Goal: Task Accomplishment & Management: Manage account settings

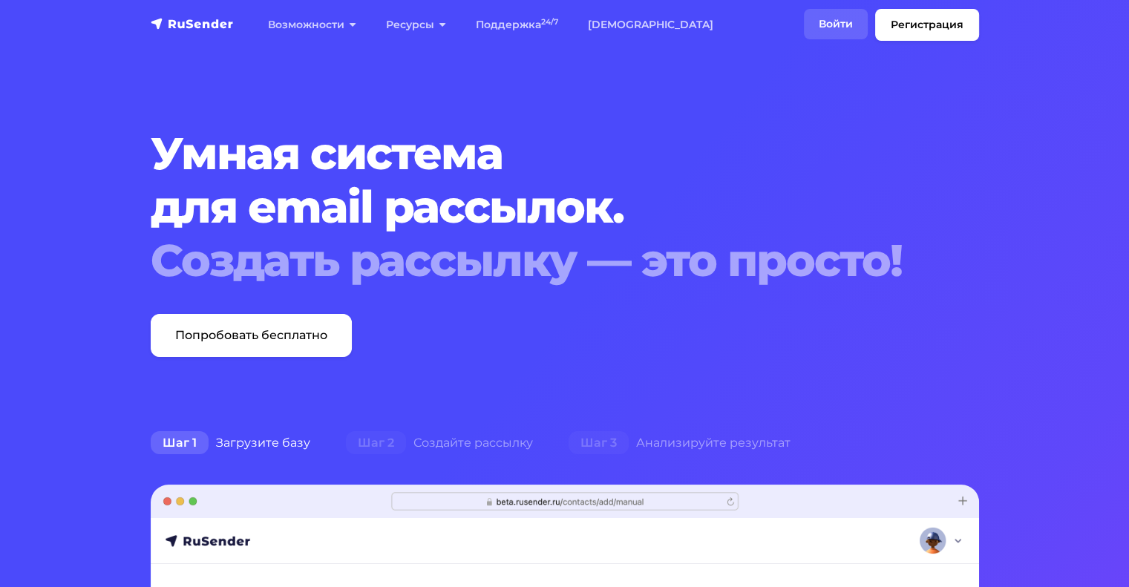
click at [852, 35] on link "Войти" at bounding box center [836, 24] width 64 height 30
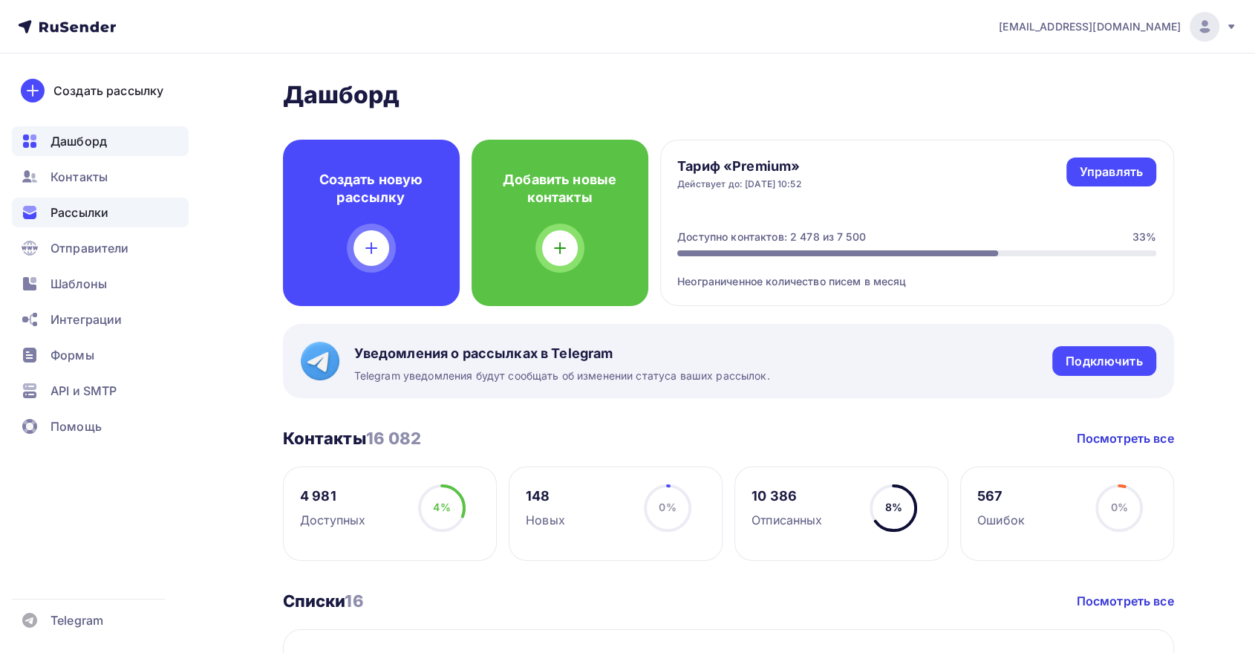
click at [110, 212] on div "Рассылки" at bounding box center [100, 212] width 177 height 30
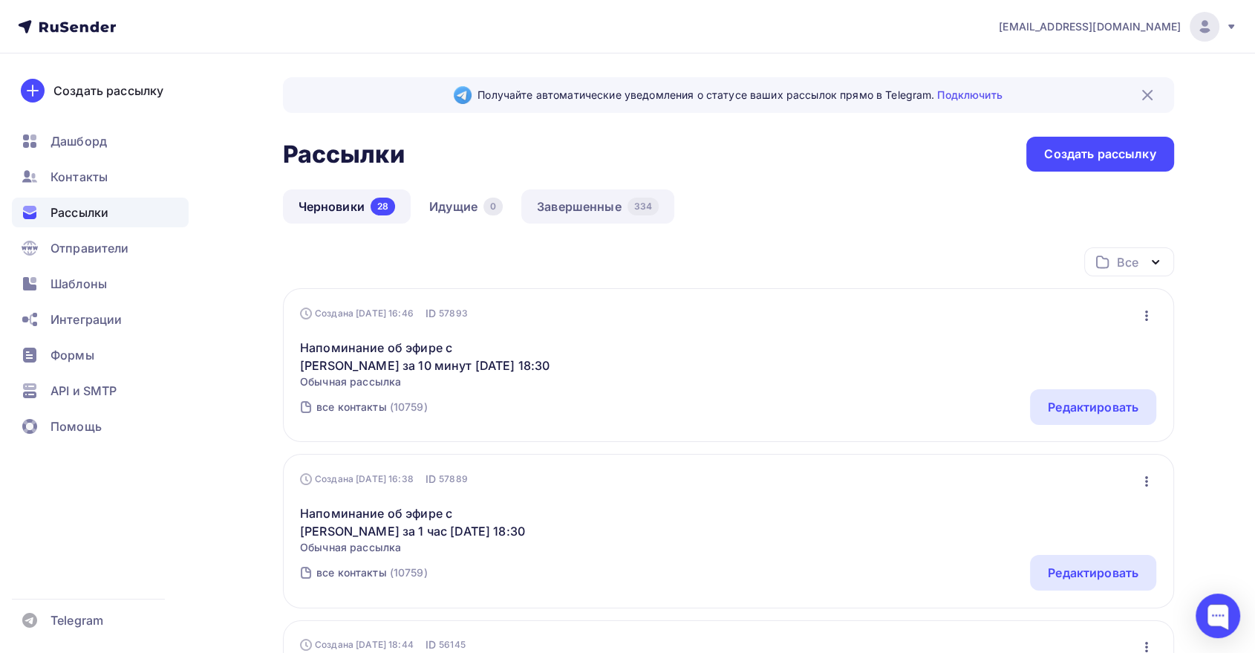
click at [574, 203] on link "Завершенные 334" at bounding box center [597, 206] width 153 height 34
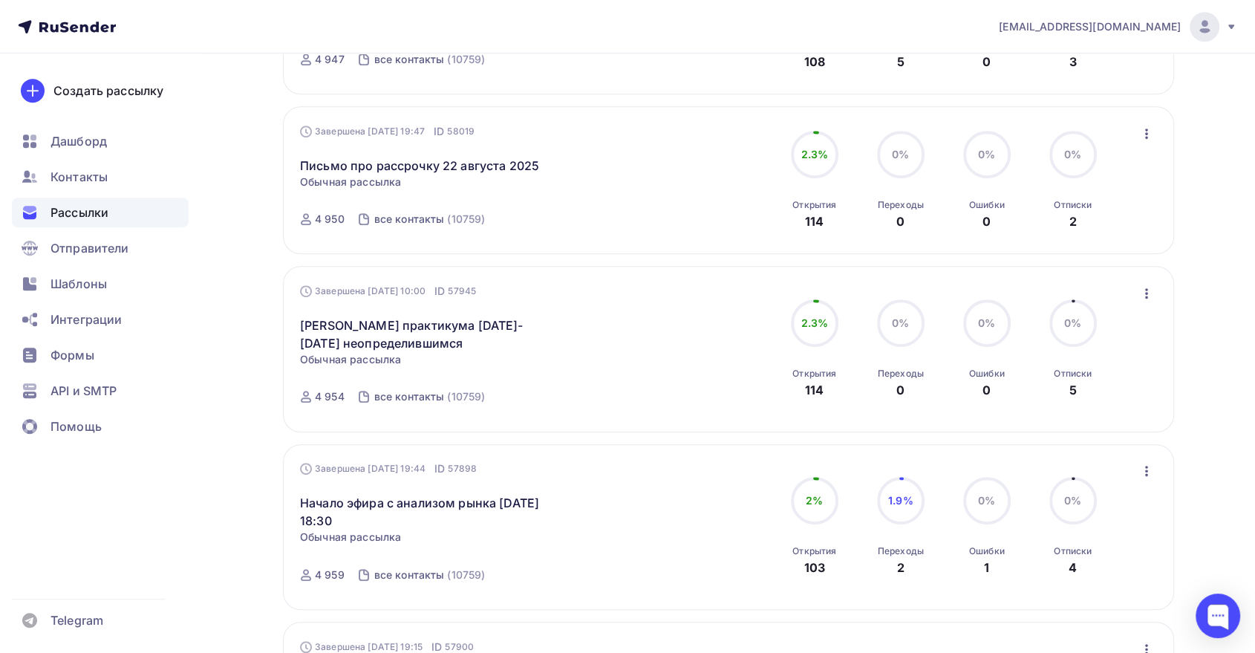
scroll to position [907, 0]
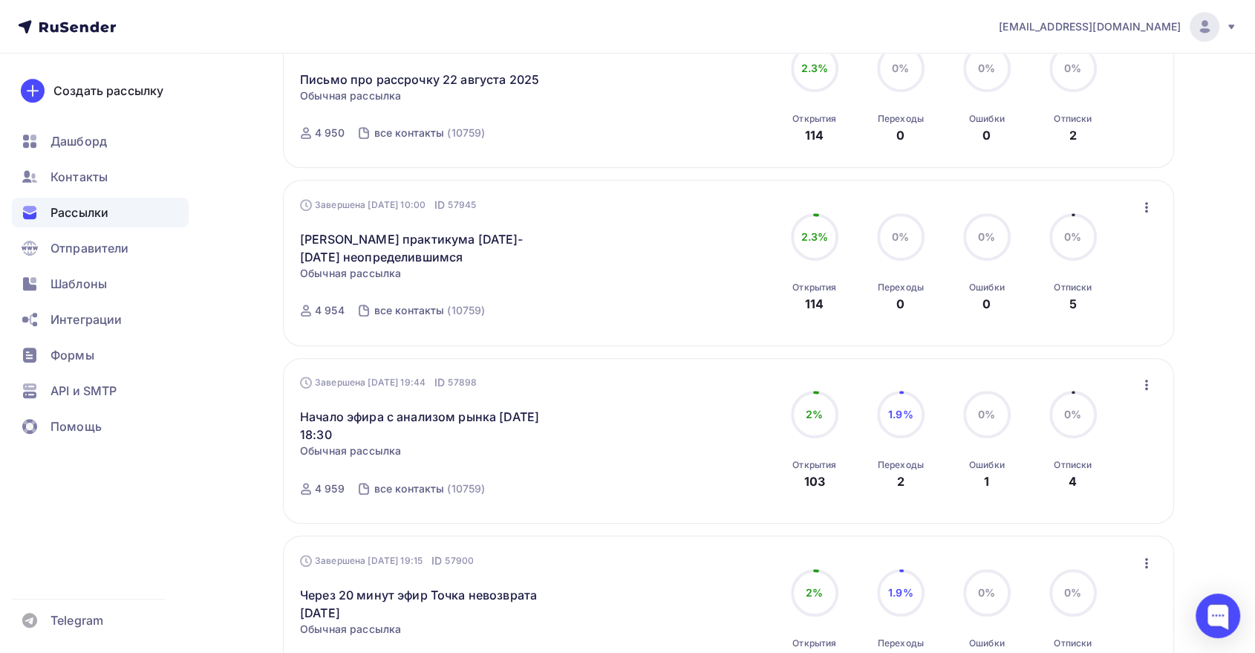
click at [1154, 205] on icon "button" at bounding box center [1146, 207] width 18 height 18
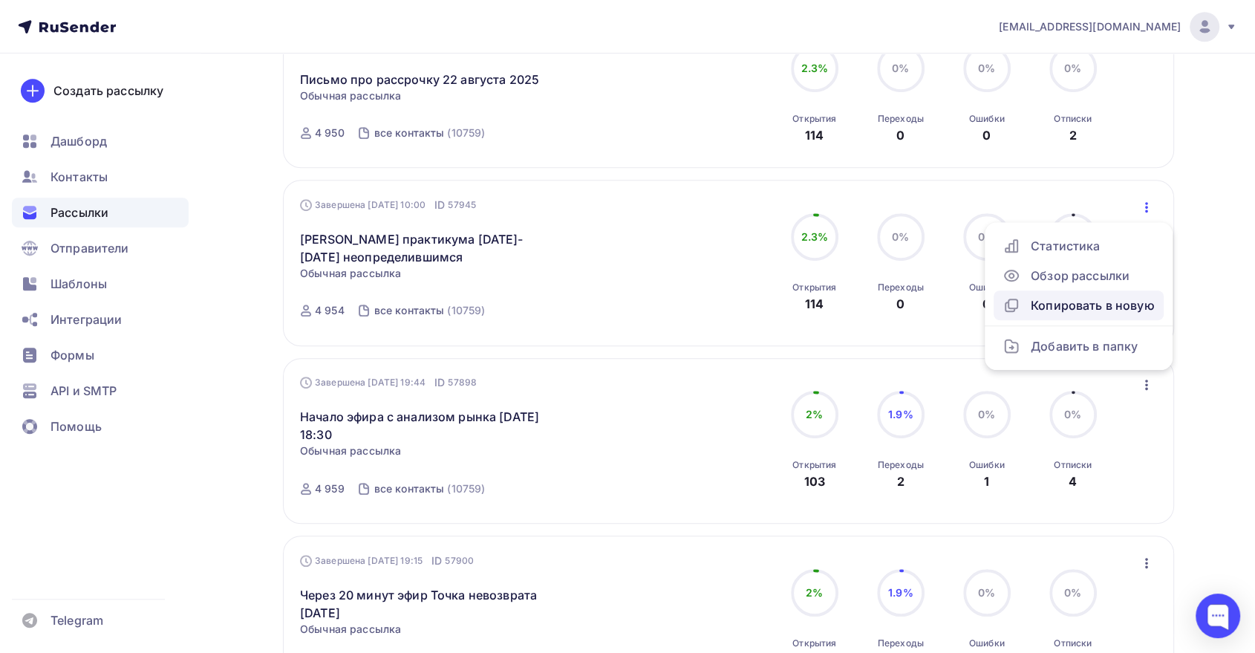
click at [1082, 302] on div "Копировать в новую" at bounding box center [1078, 305] width 152 height 18
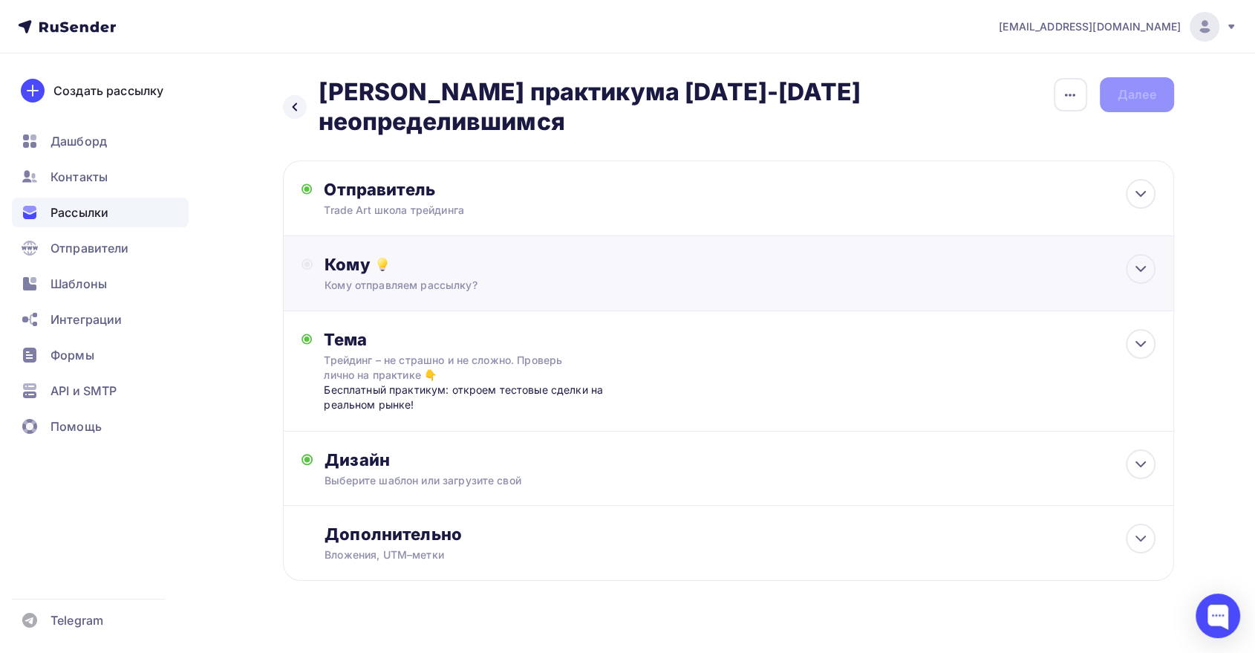
click at [447, 268] on div "Кому" at bounding box center [739, 264] width 830 height 21
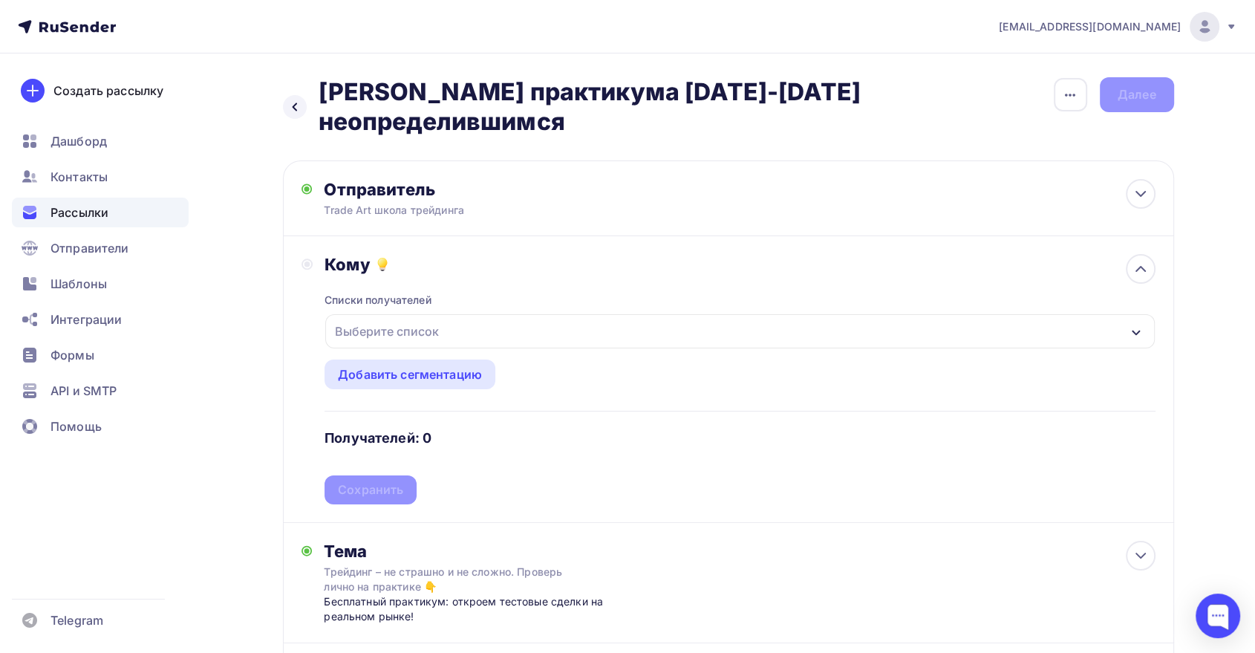
click at [408, 330] on div "Выберите список" at bounding box center [387, 331] width 116 height 27
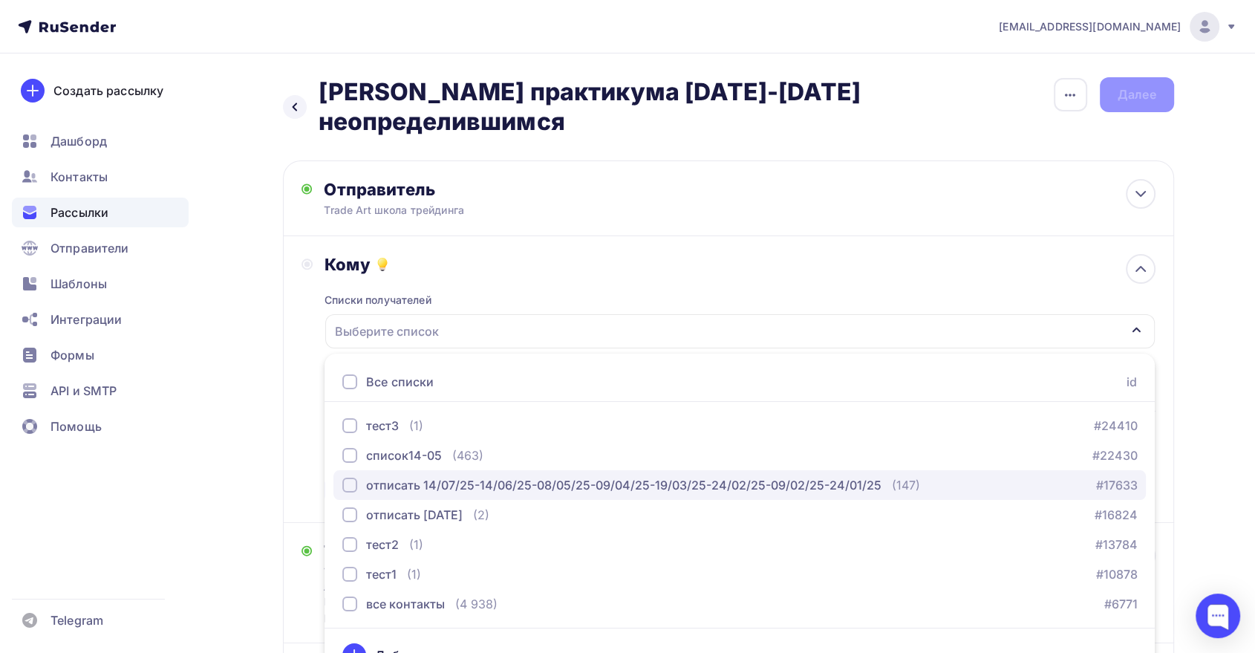
scroll to position [28, 0]
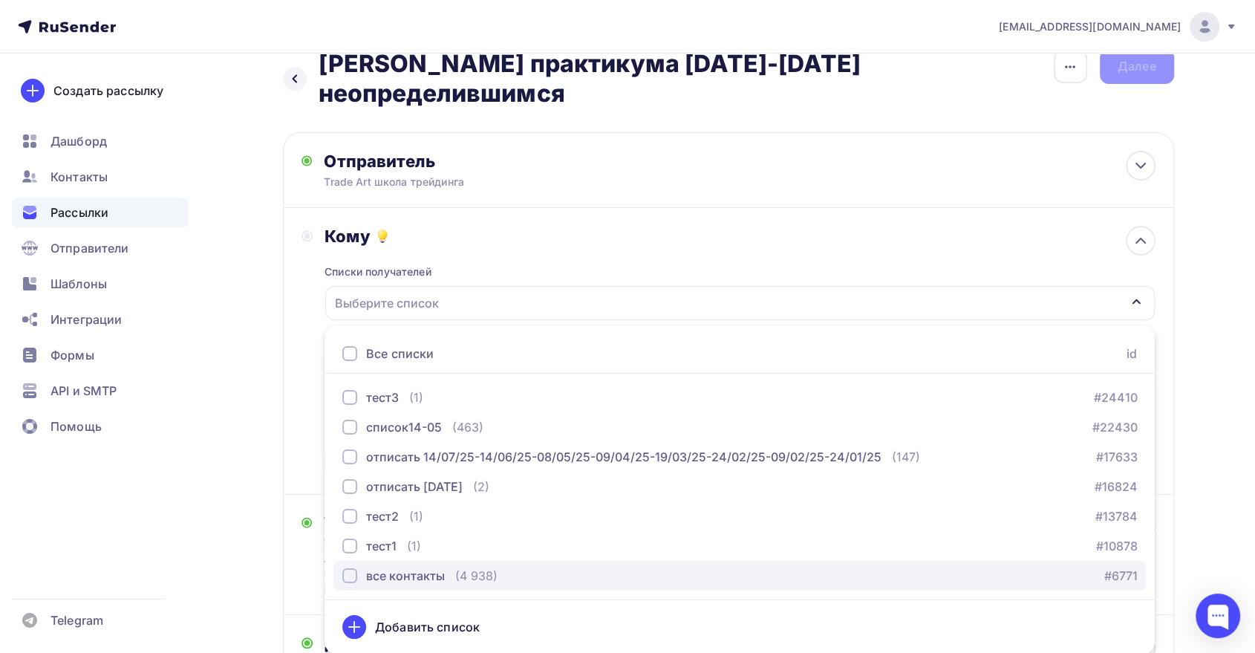
drag, startPoint x: 364, startPoint y: 578, endPoint x: 334, endPoint y: 492, distance: 90.4
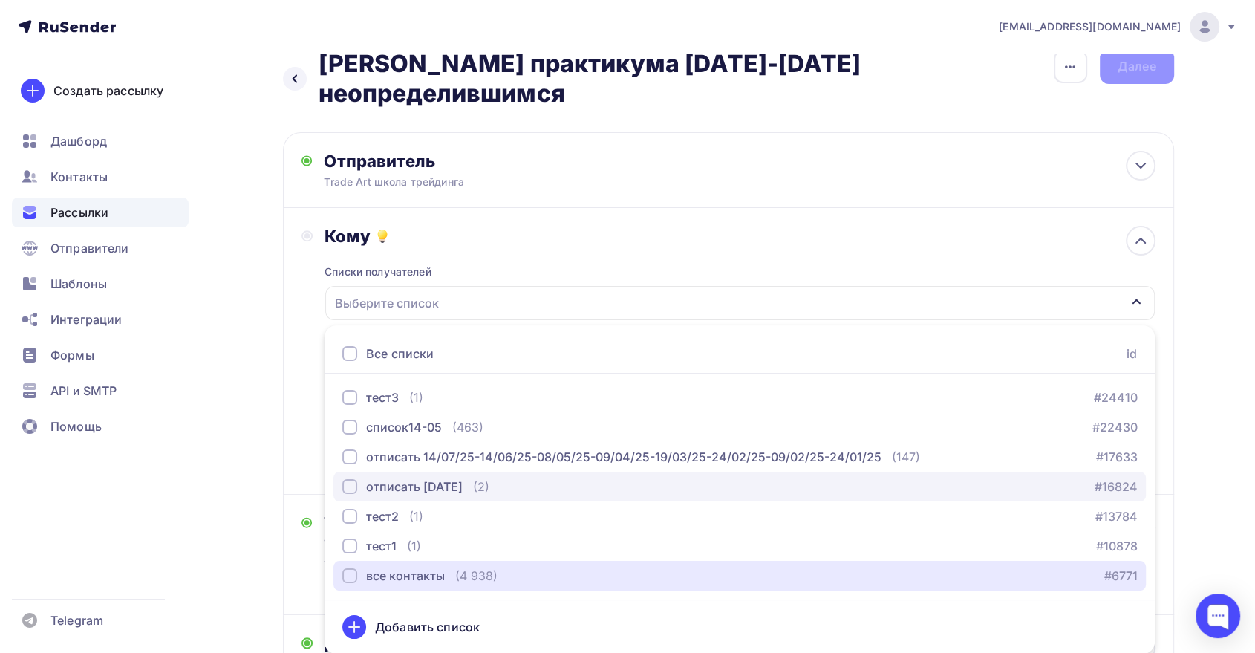
click at [364, 577] on div "все контакты" at bounding box center [393, 575] width 102 height 18
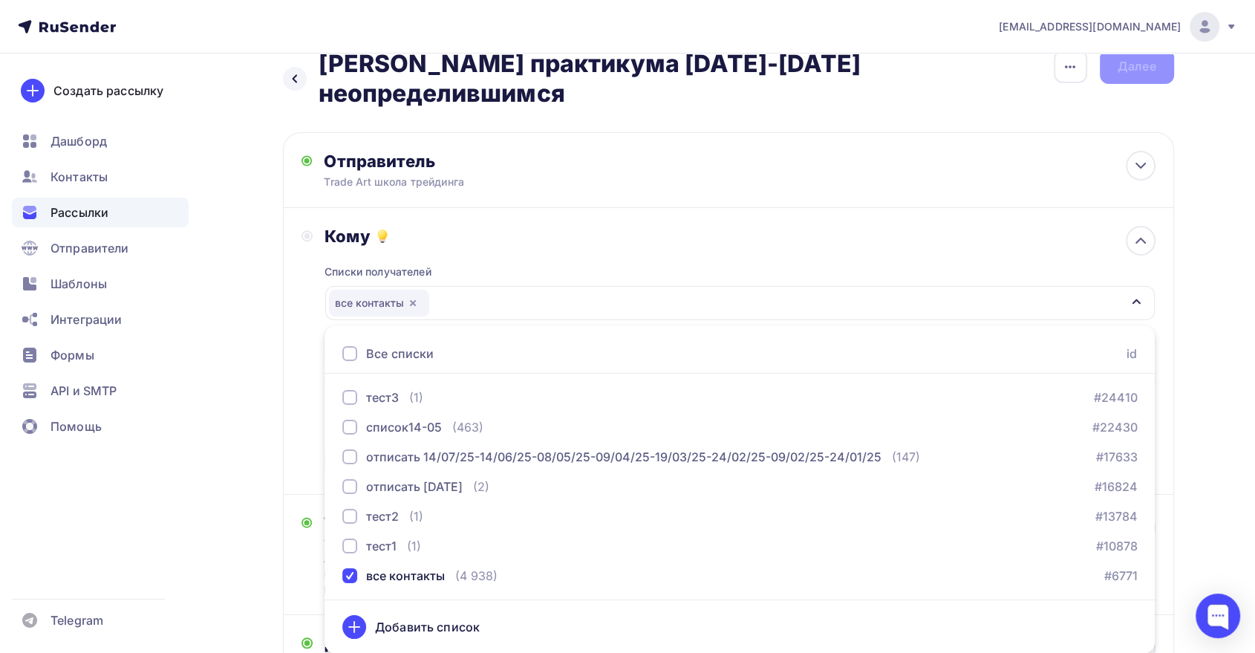
click at [264, 399] on div "Назад Копия Анонс практикума 3-4 сентября неопределившимся Копия Анонс практику…" at bounding box center [627, 442] width 1217 height 834
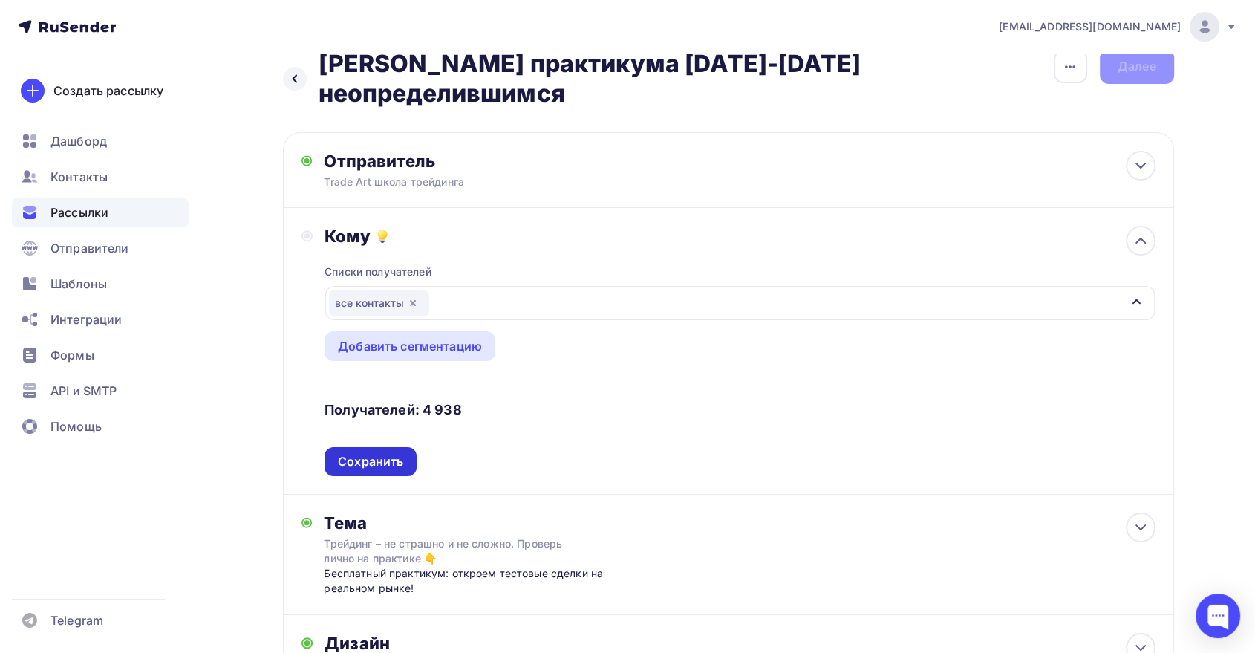
drag, startPoint x: 357, startPoint y: 453, endPoint x: 344, endPoint y: 440, distance: 17.8
click at [357, 453] on div "Сохранить" at bounding box center [370, 461] width 65 height 17
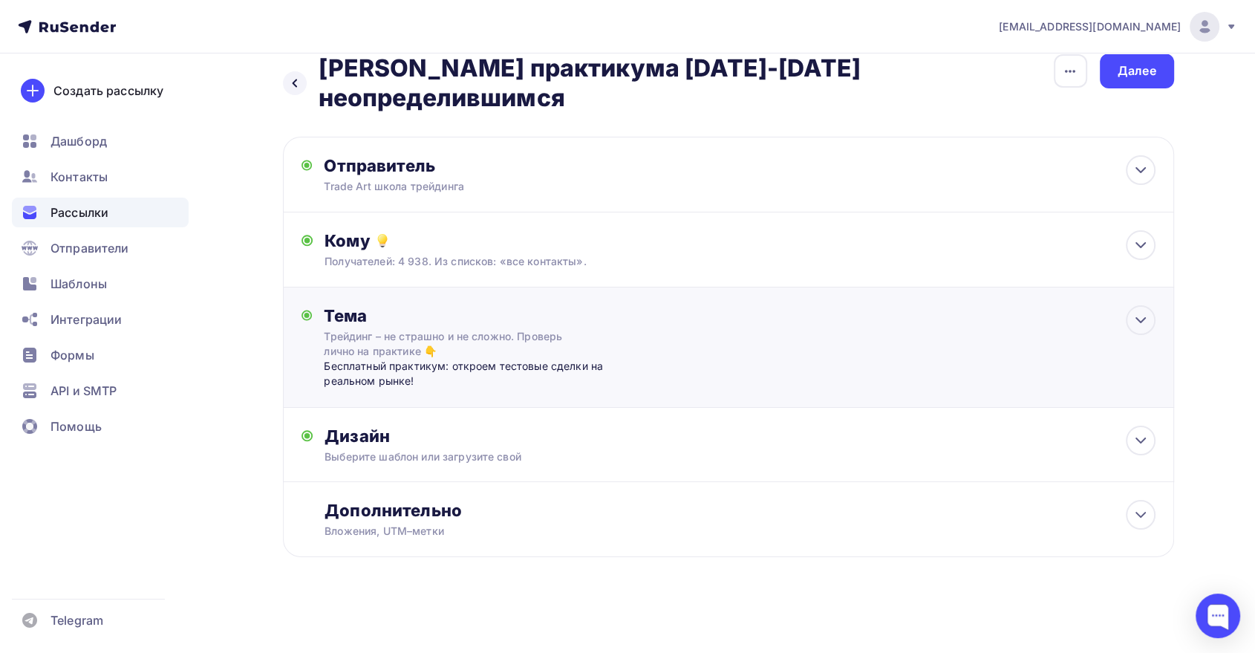
scroll to position [23, 0]
click at [382, 301] on div "Тема Трейдинг – не страшно и не сложно. Проверь лично на практике 👇 Бесплатный …" at bounding box center [728, 348] width 891 height 120
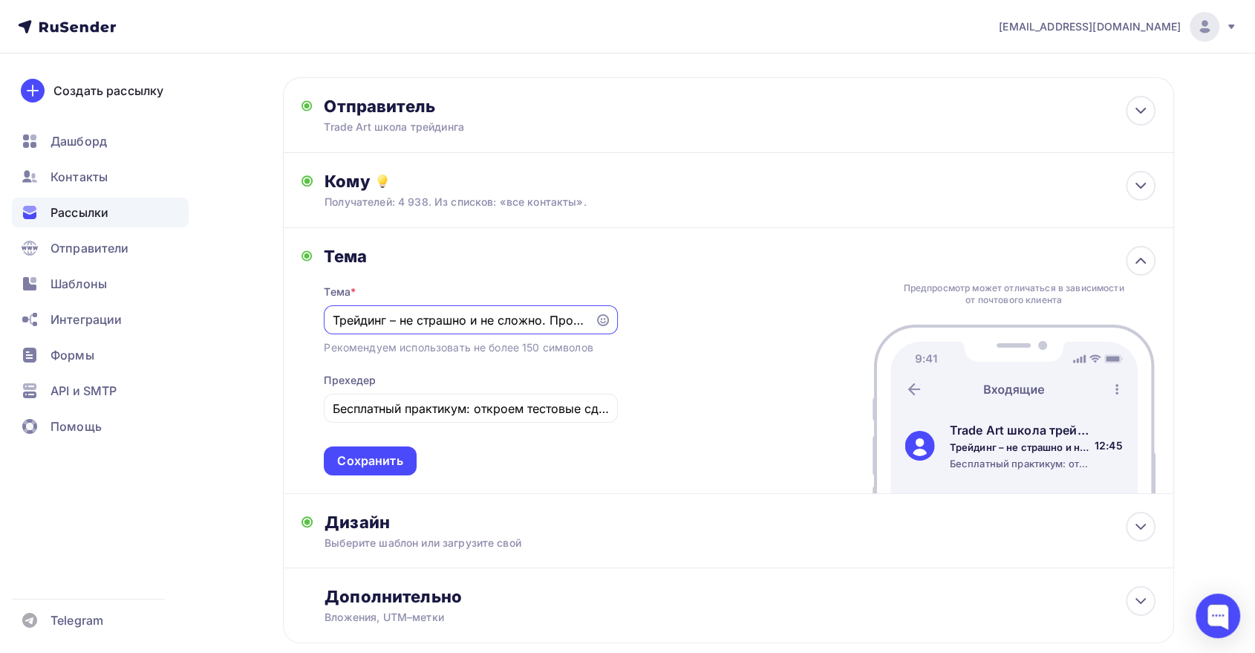
scroll to position [165, 0]
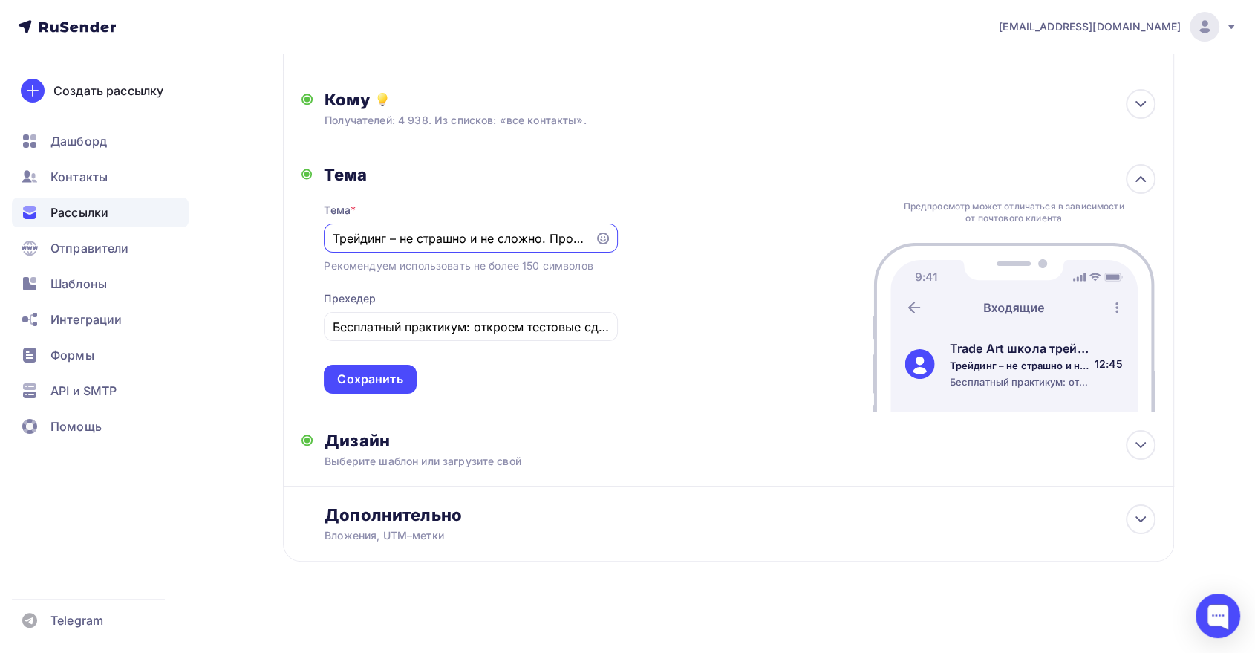
click at [512, 246] on div "Трейдинг – не страшно и не сложно. Проверь лично на практике 👇" at bounding box center [470, 237] width 293 height 29
paste input "{first_name}, хочешь дать детям больше, чем «учись хорошо»?"
drag, startPoint x: 344, startPoint y: 234, endPoint x: 358, endPoint y: 244, distance: 16.5
click at [169, 218] on div "tech@trade-art.pro Аккаунт Тарифы Выйти Создать рассылку Дашборд Контакты Рассы…" at bounding box center [627, 246] width 1255 height 822
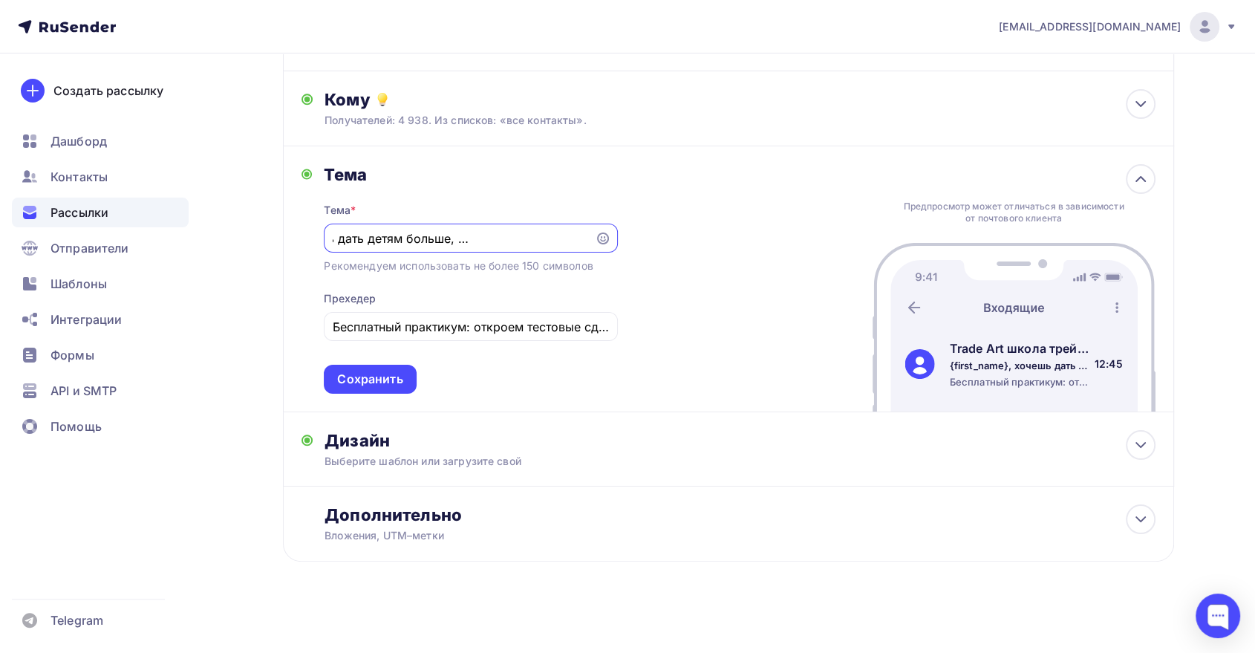
scroll to position [0, 0]
click at [372, 238] on input "{first_name}, хочешь дать детям больше, чем «учись хорошо»?" at bounding box center [460, 238] width 254 height 18
click at [380, 232] on input "{{name}, хочешь дать детям больше, чем «учись хорошо»?" at bounding box center [460, 238] width 254 height 18
type input "{{name}}, хочешь дать детям больше, чем «учись хорошо»?"
click at [520, 331] on input "Бесплатный практикум: откроем тестовые сделки на реальном рынке!" at bounding box center [471, 327] width 276 height 18
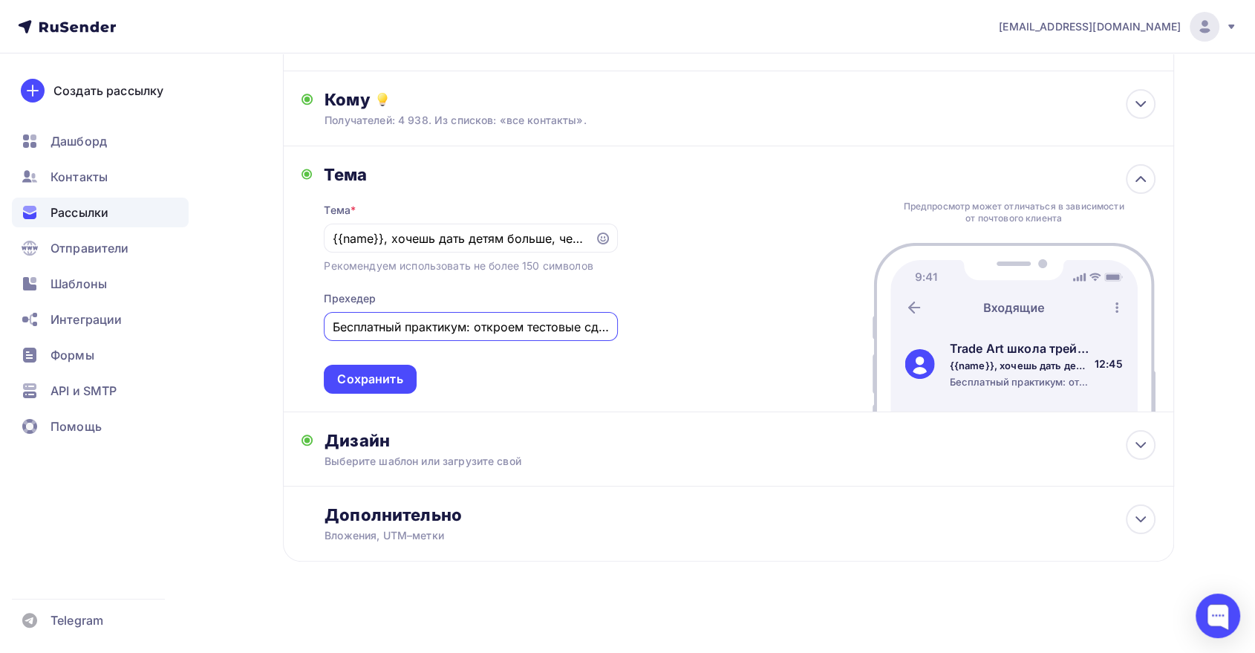
paste input "сть знания, которые будут ценнее диплома. Покажу на практикуме 10-11 сентября."
type input "Есть знания, которые будут ценнее диплома. Покажу на практикуме 10-11 сентября."
click at [385, 374] on div "Сохранить" at bounding box center [369, 378] width 65 height 17
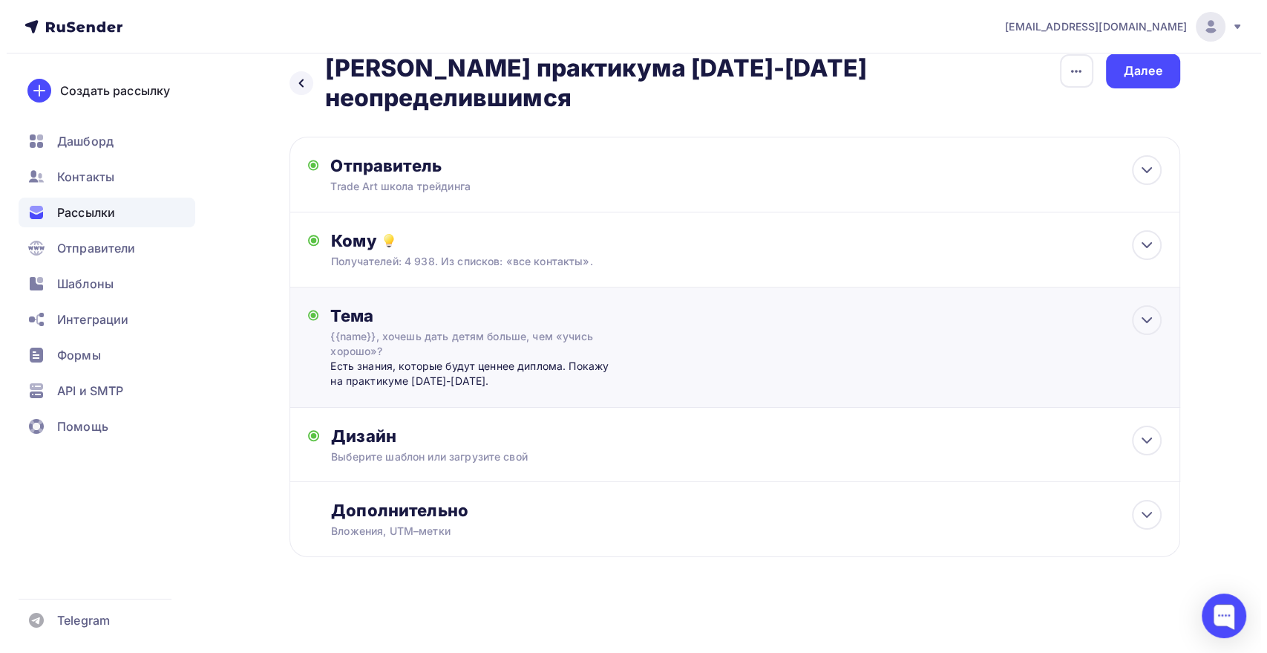
scroll to position [23, 0]
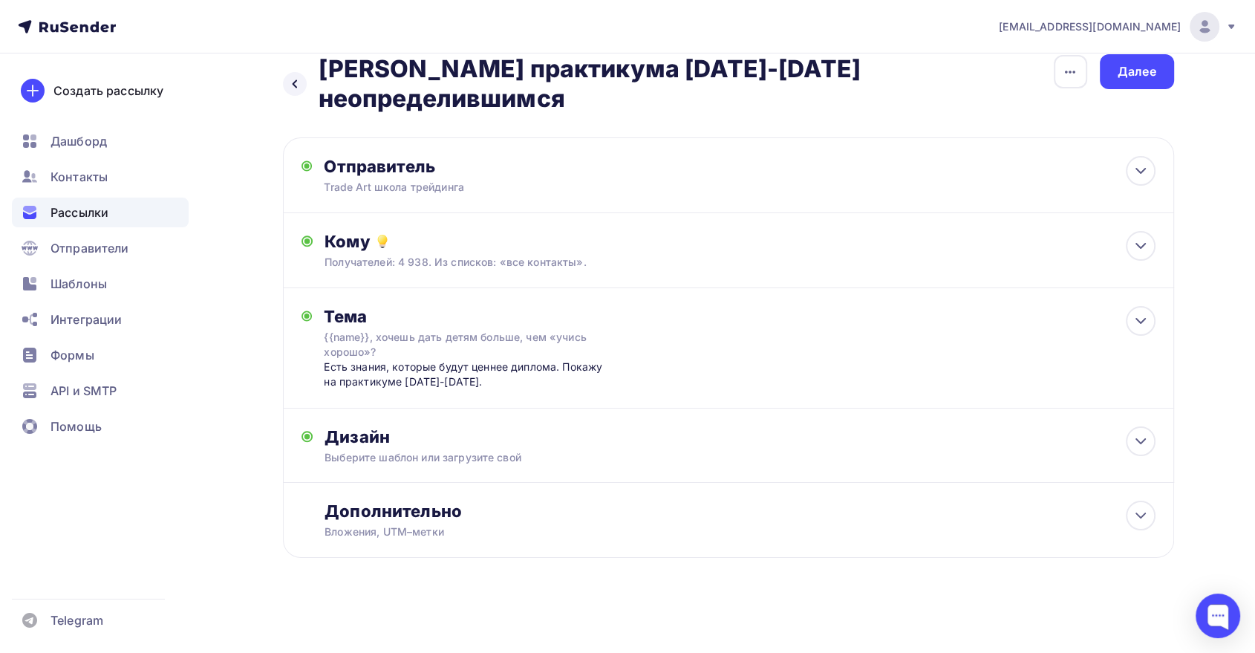
click at [1063, 73] on icon "button" at bounding box center [1070, 72] width 18 height 18
click at [1012, 153] on div "Переименовать рассылку" at bounding box center [992, 148] width 184 height 18
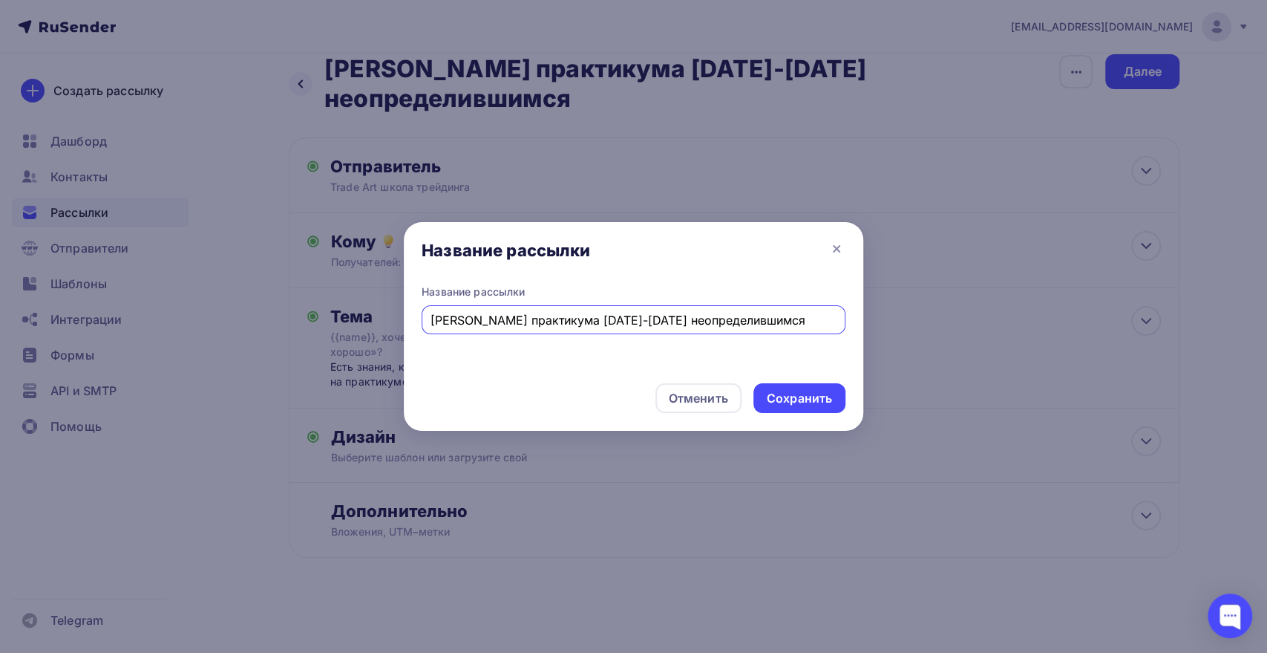
click at [630, 323] on input "Копия Анонс практикума 3-4 сентября неопределившимся" at bounding box center [634, 320] width 407 height 18
paste input "нонс практикума 10-11"
type input "Анонс практикума 10-11 сентября неопределившимся"
click at [802, 394] on div "Сохранить" at bounding box center [799, 398] width 65 height 17
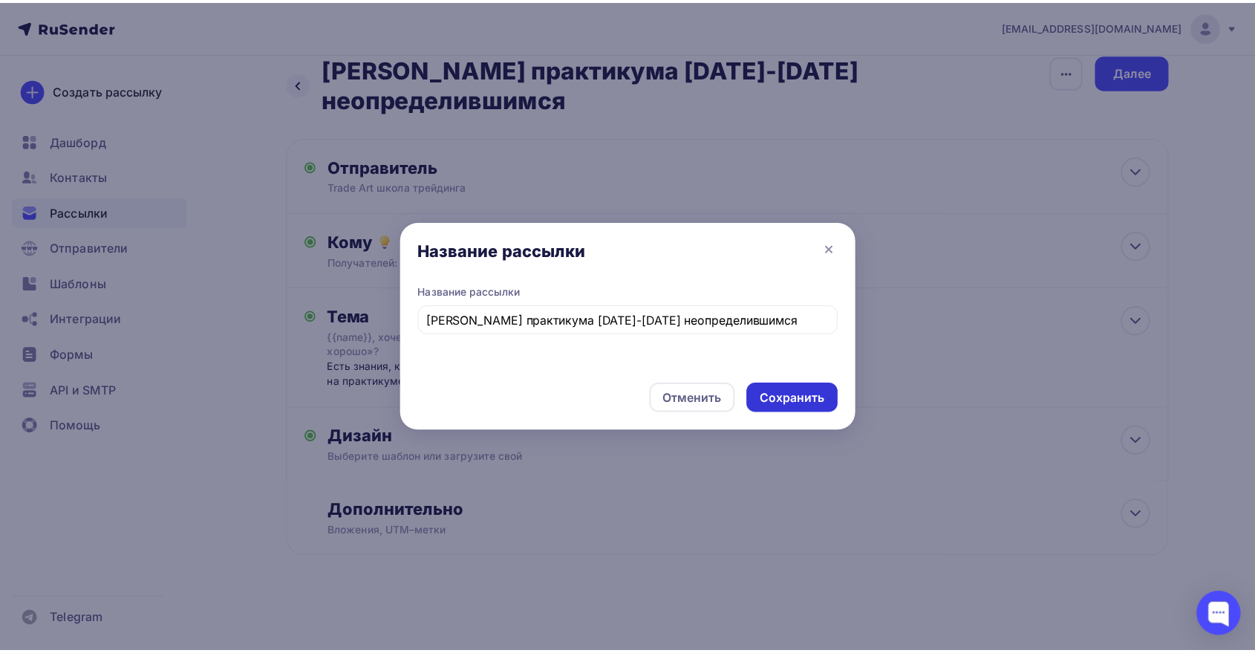
scroll to position [0, 0]
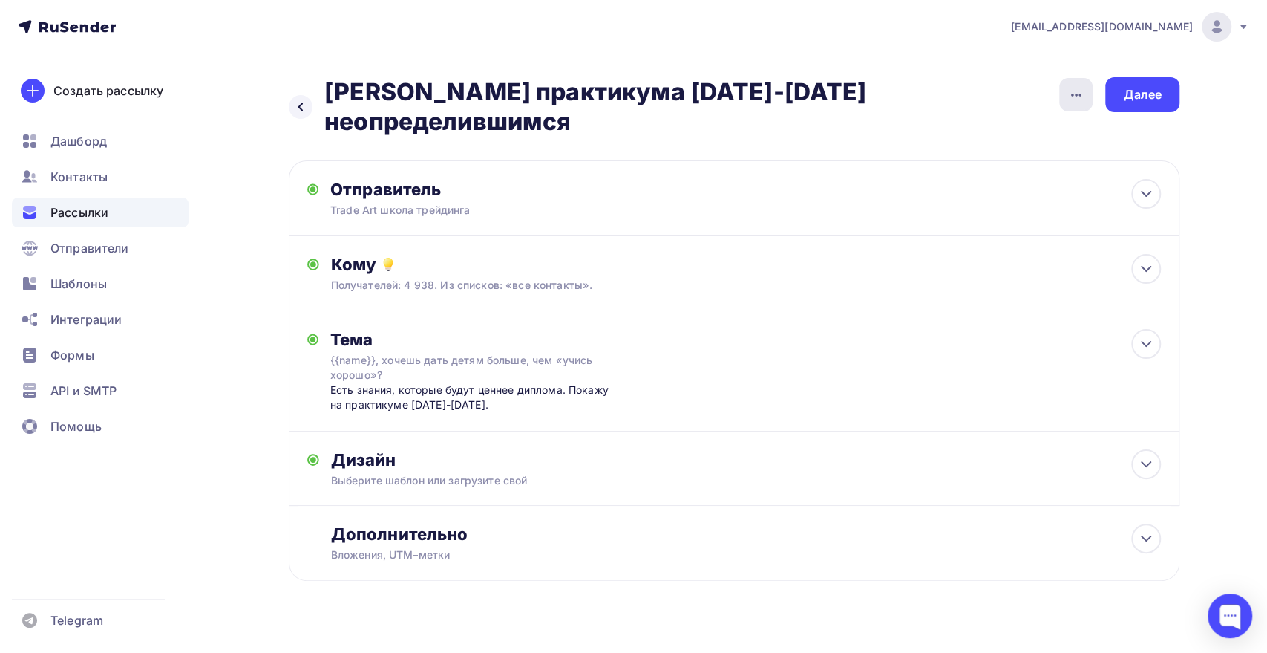
click at [1091, 99] on div "button" at bounding box center [1075, 94] width 33 height 33
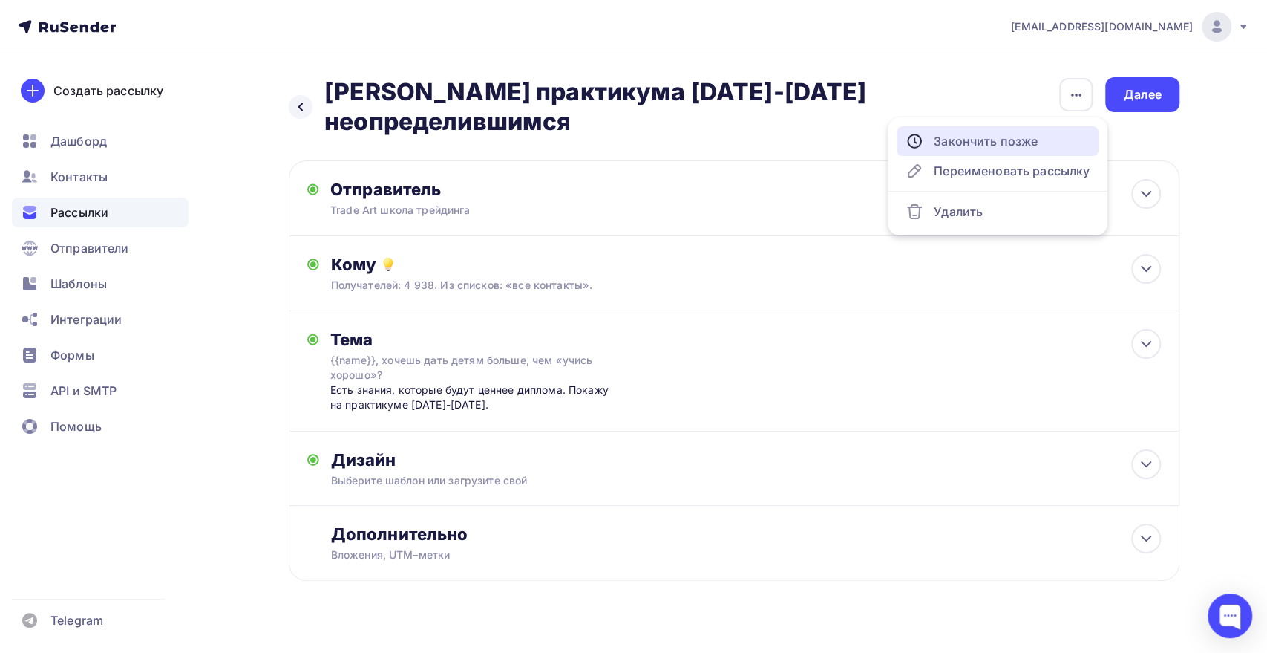
drag, startPoint x: 1019, startPoint y: 134, endPoint x: 1010, endPoint y: 135, distance: 9.0
click at [1019, 134] on div "Закончить позже" at bounding box center [998, 141] width 184 height 18
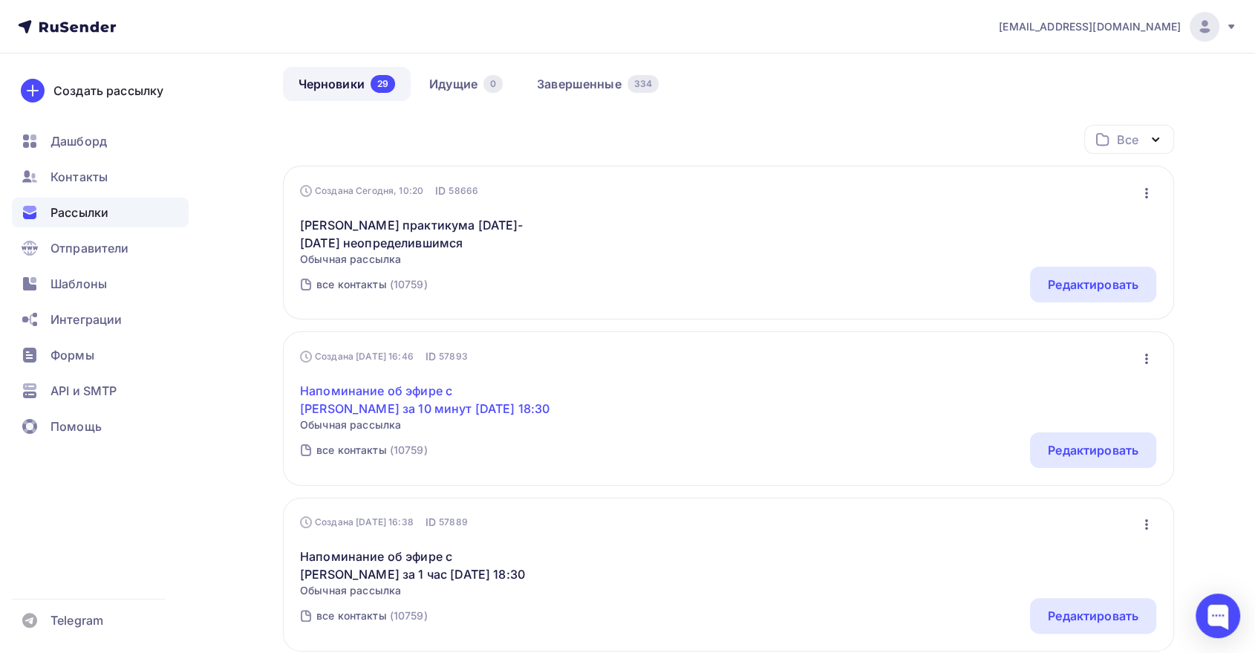
scroll to position [247, 0]
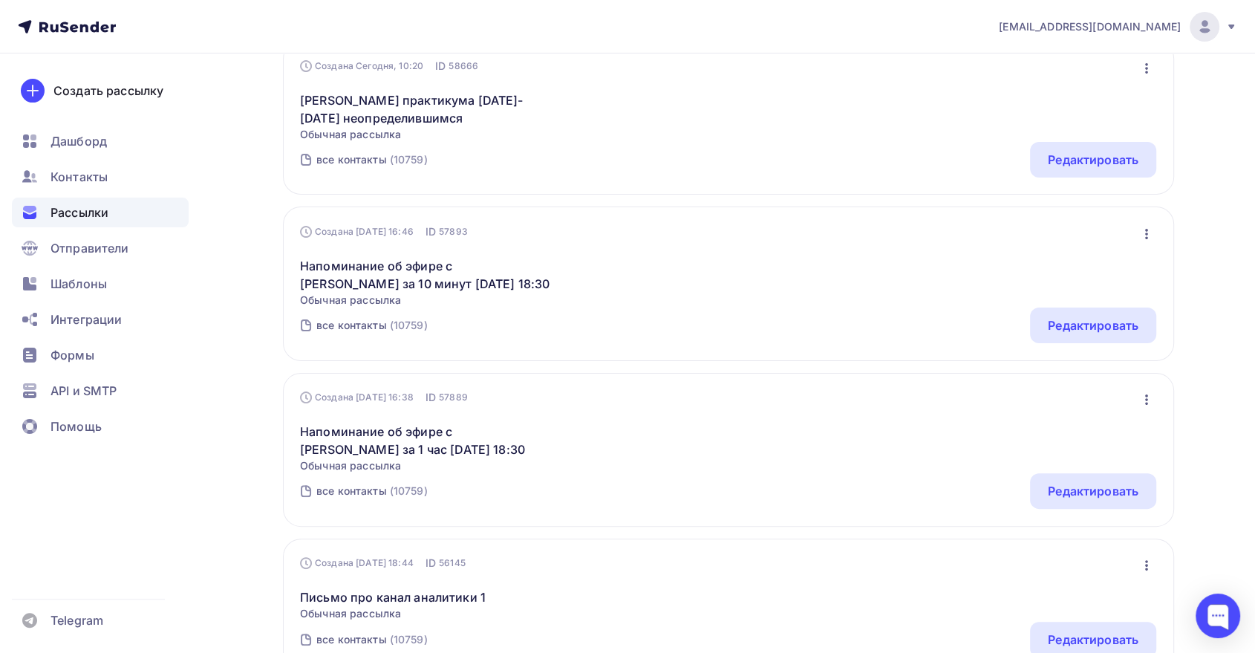
drag, startPoint x: 336, startPoint y: 119, endPoint x: 372, endPoint y: 82, distance: 52.0
click at [336, 119] on link "Анонс практикума 10-11 сентября неопределившимся" at bounding box center [427, 109] width 255 height 36
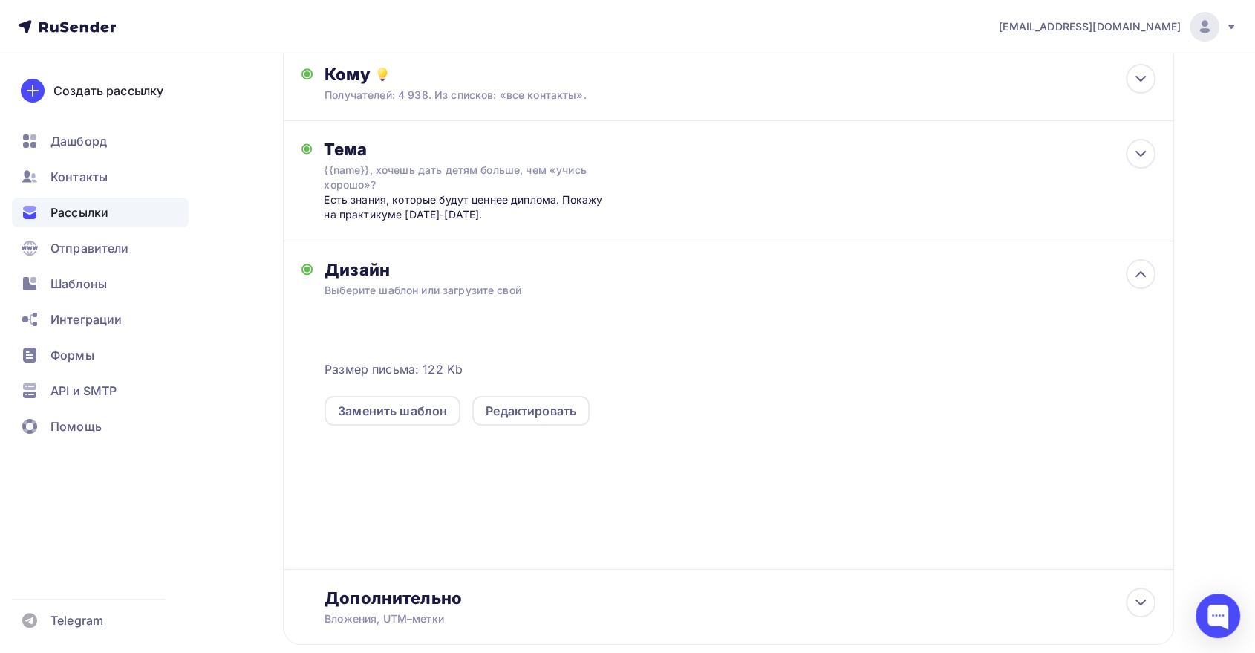
scroll to position [247, 0]
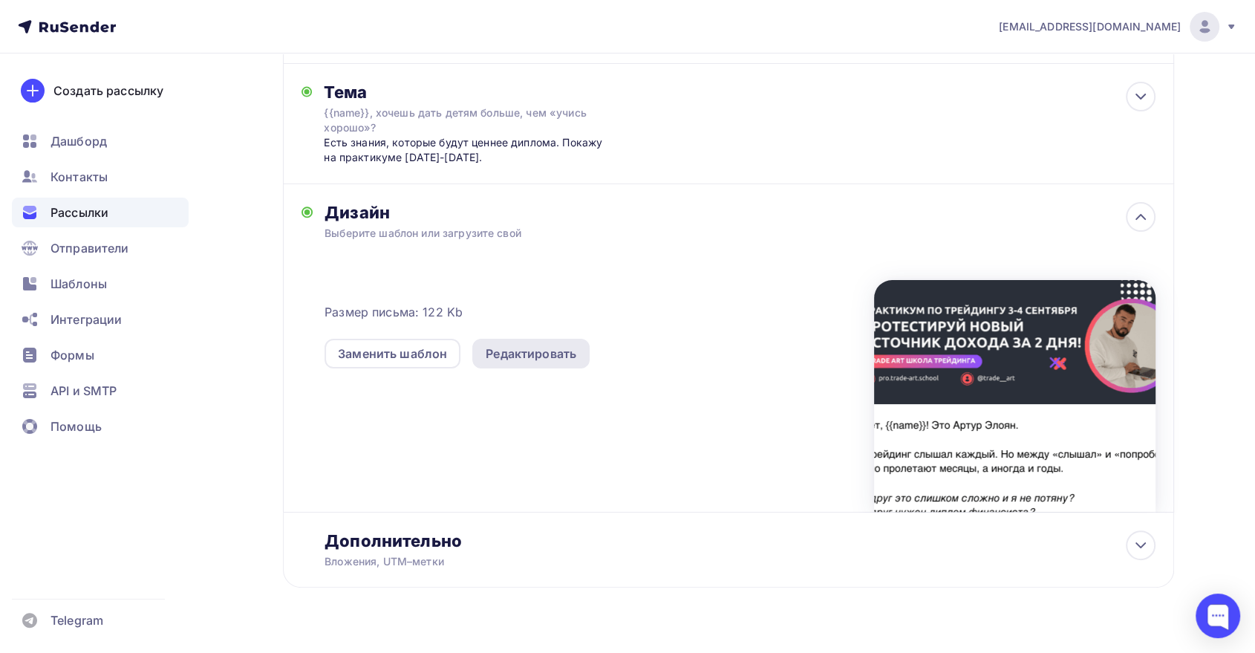
click at [529, 344] on div "Редактировать" at bounding box center [531, 353] width 91 height 18
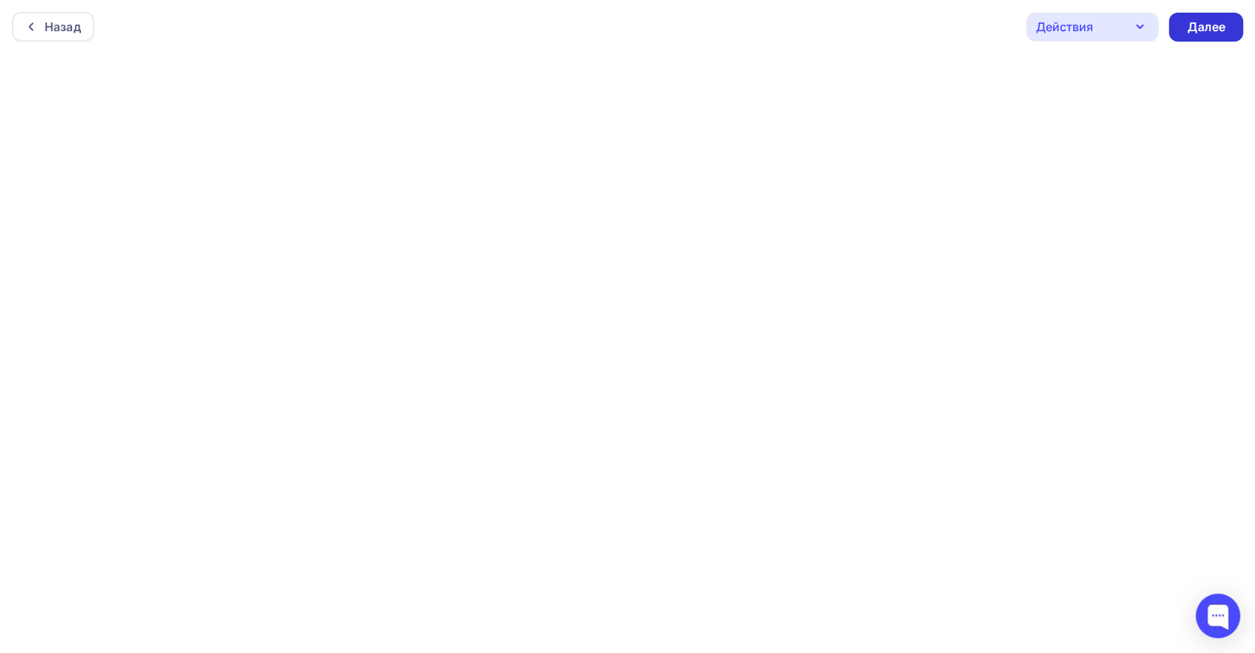
click at [1174, 27] on div "Далее" at bounding box center [1206, 27] width 74 height 29
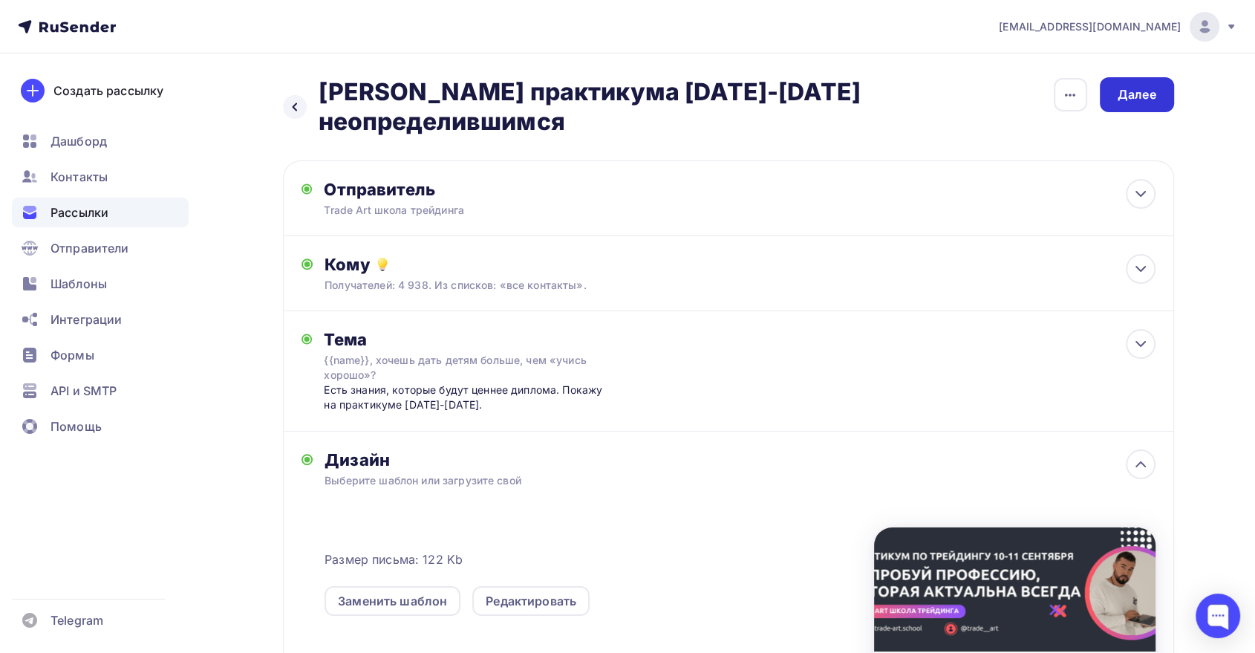
click at [1112, 77] on div "Далее" at bounding box center [1136, 94] width 74 height 35
